Goal: Transaction & Acquisition: Book appointment/travel/reservation

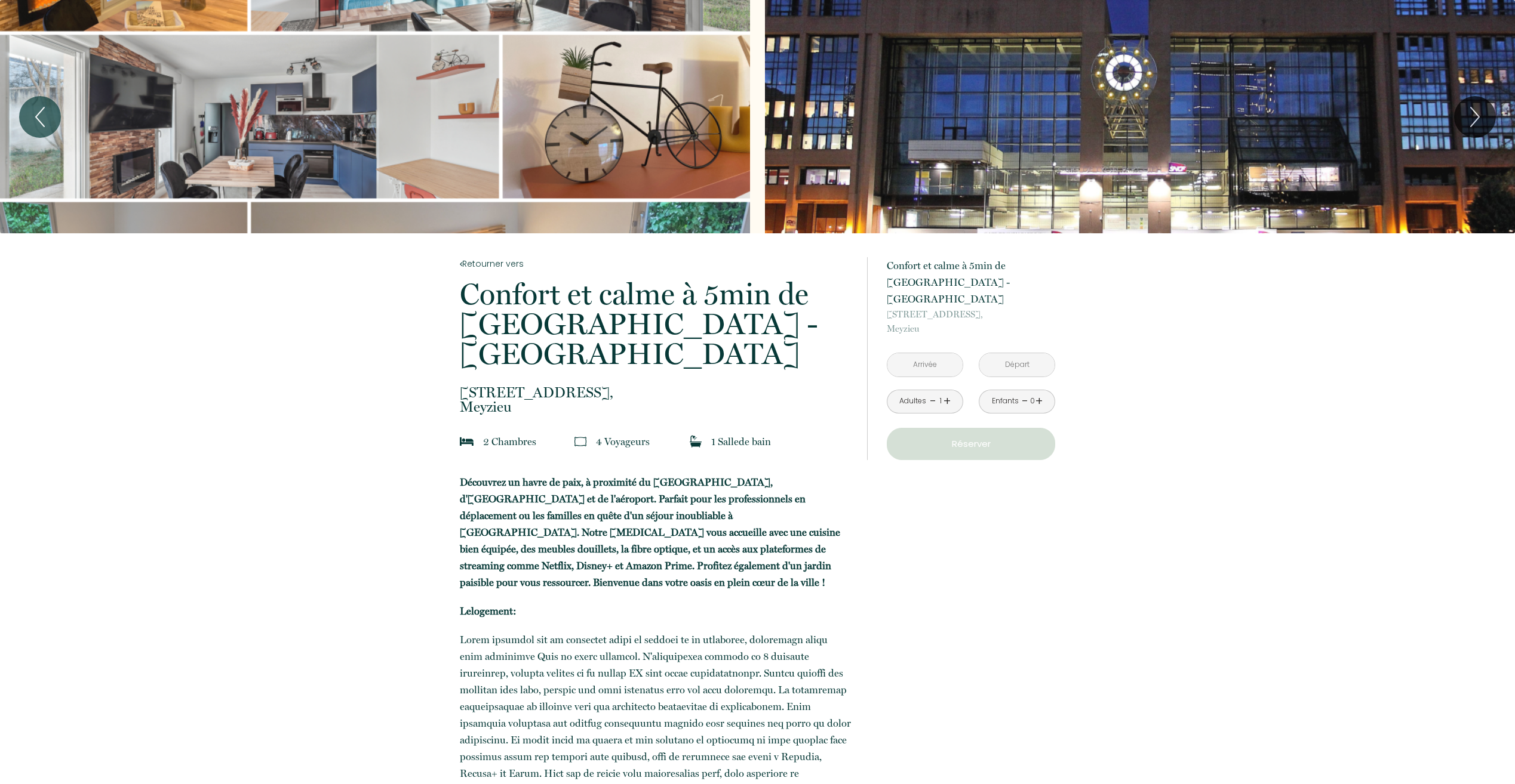
click at [932, 353] on input "text" at bounding box center [925, 365] width 75 height 23
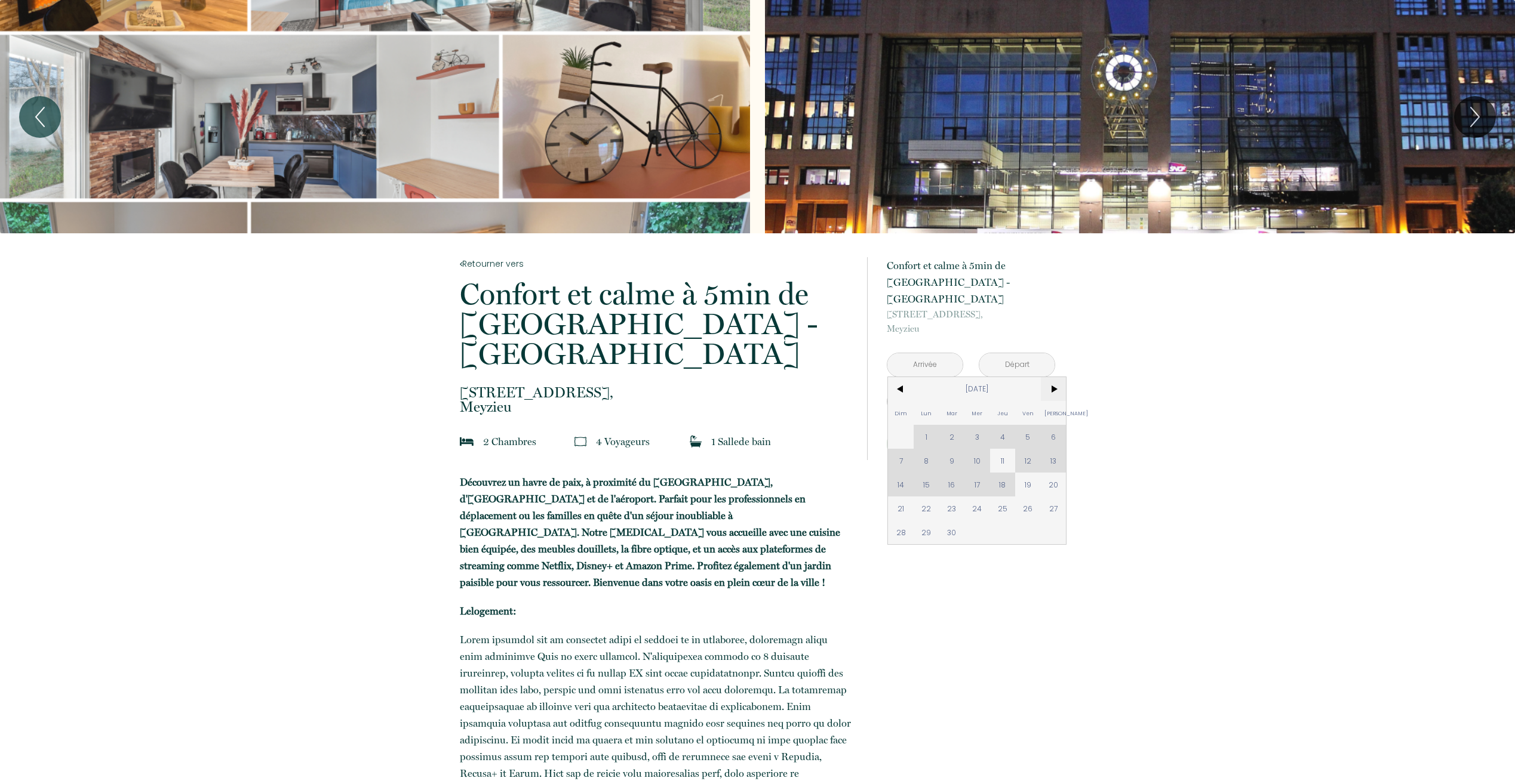
click at [1054, 378] on span ">" at bounding box center [1054, 389] width 26 height 24
click at [933, 449] on span "6" at bounding box center [926, 460] width 26 height 24
type input "[DATE]"
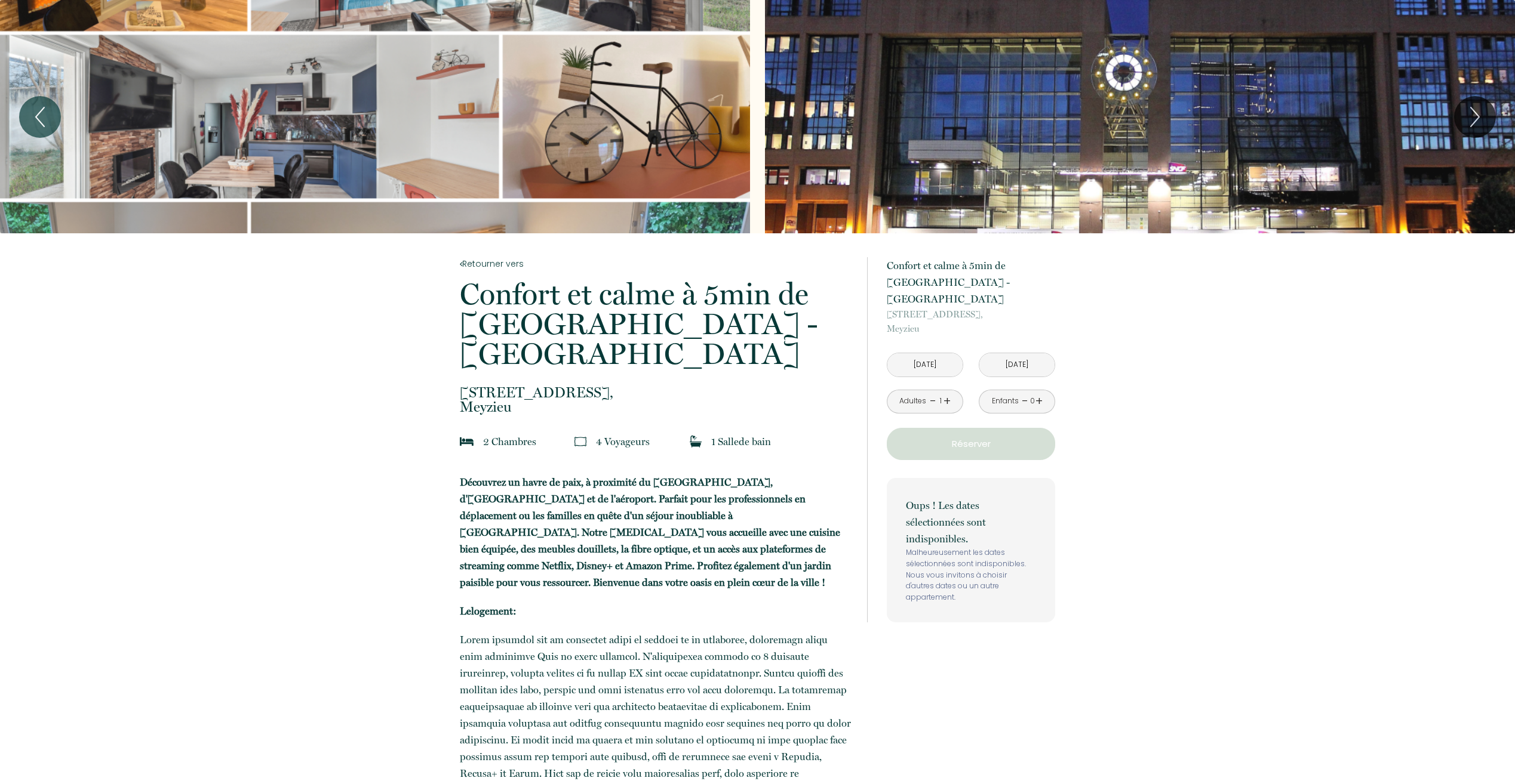
click at [1028, 353] on input "[DATE]" at bounding box center [1017, 365] width 75 height 23
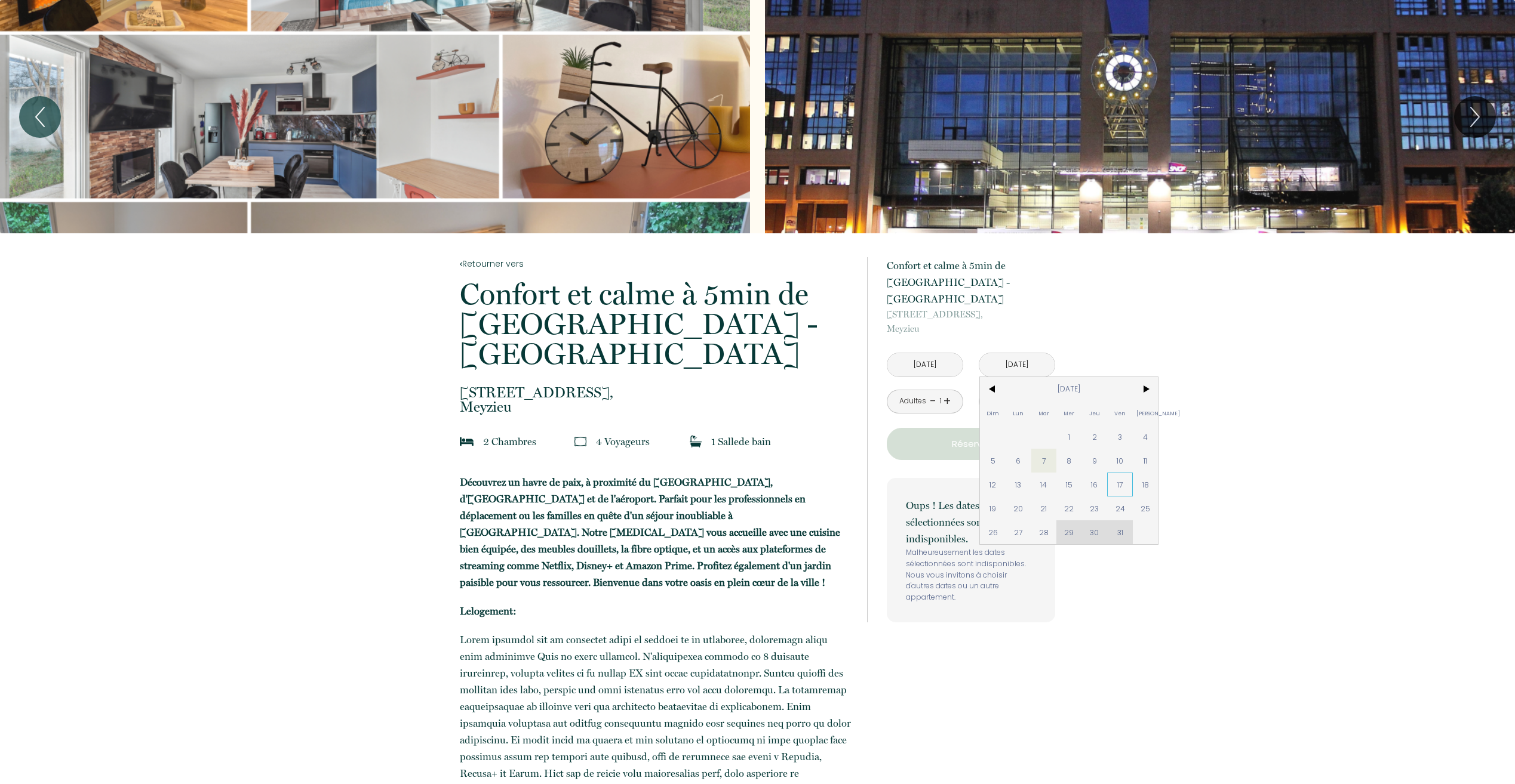
click at [1117, 473] on span "17" at bounding box center [1120, 484] width 26 height 24
type input "[DATE]"
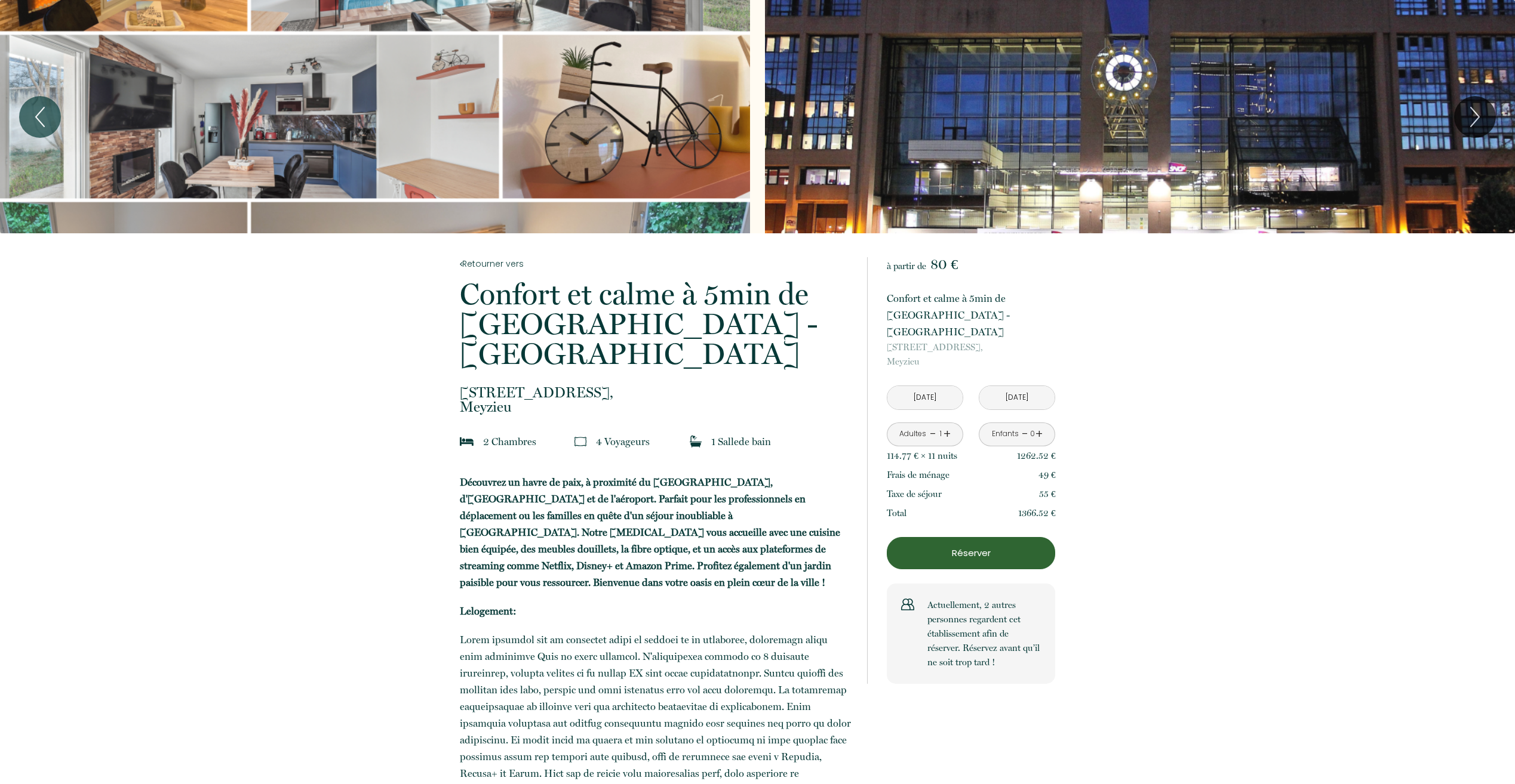
click at [948, 425] on link "+" at bounding box center [947, 434] width 7 height 19
click at [931, 425] on link "-" at bounding box center [933, 434] width 6 height 19
click at [945, 425] on link "+" at bounding box center [947, 434] width 7 height 19
click at [935, 425] on link "-" at bounding box center [933, 434] width 6 height 19
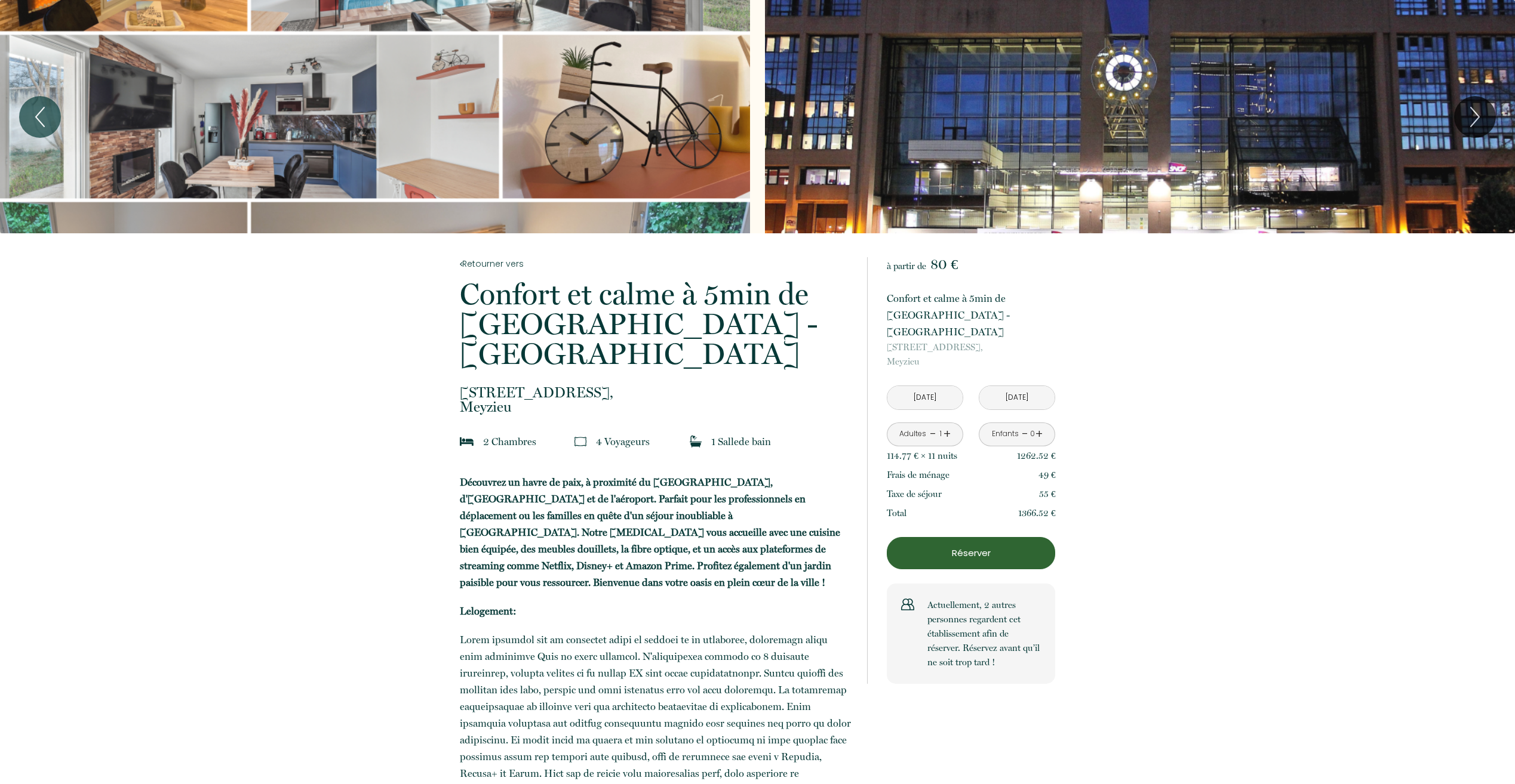
click at [941, 546] on p "Réserver" at bounding box center [971, 553] width 160 height 14
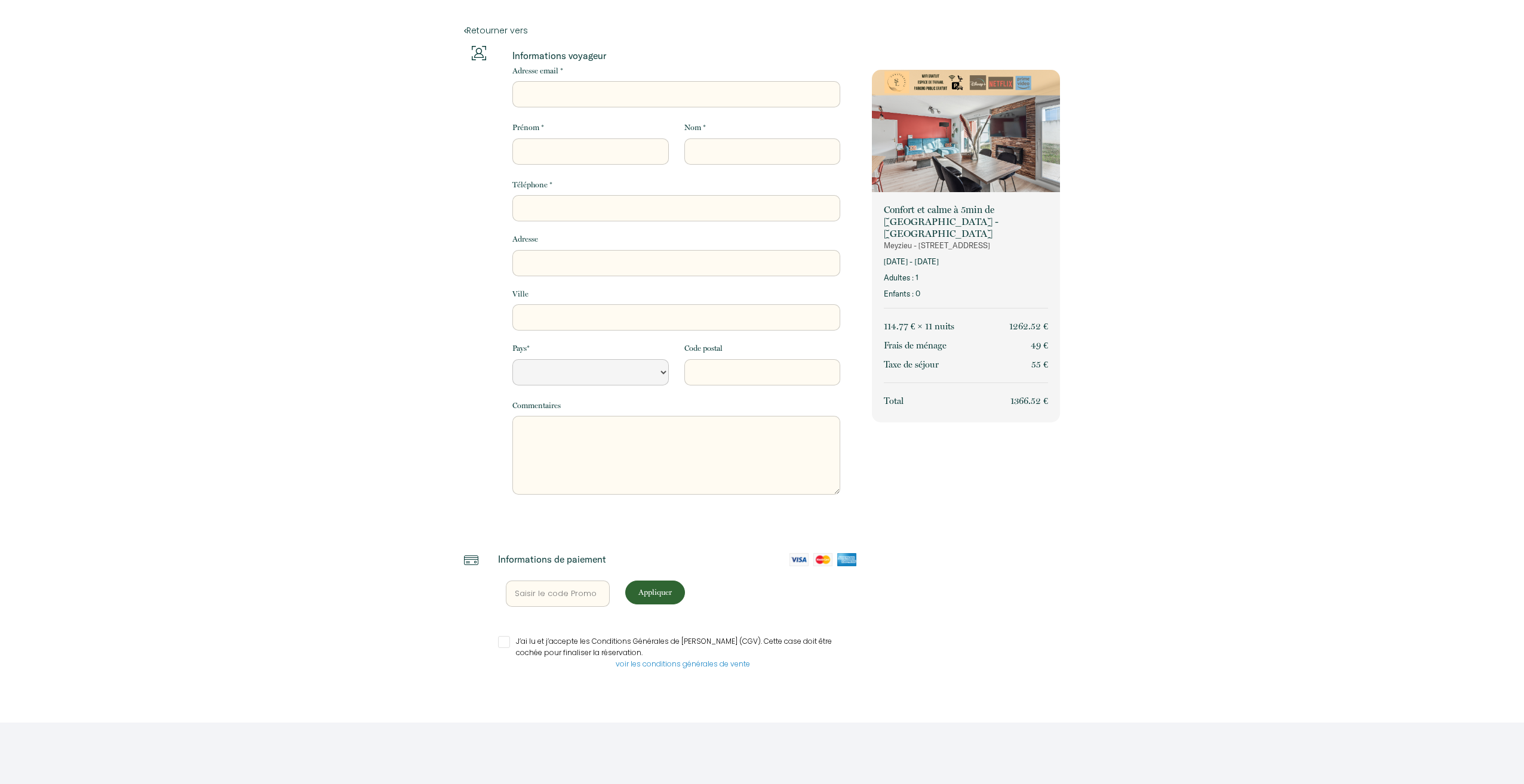
select select "Default select example"
